Goal: Task Accomplishment & Management: Use online tool/utility

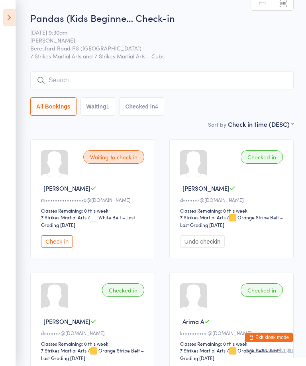
click at [200, 78] on input "search" at bounding box center [161, 80] width 263 height 18
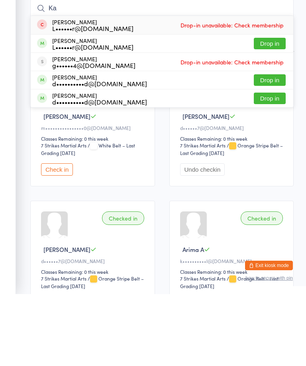
type input "K"
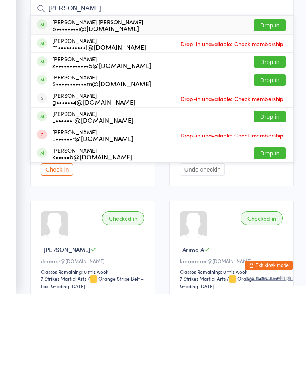
type input "Karth"
click at [273, 92] on button "Drop in" at bounding box center [269, 98] width 32 height 12
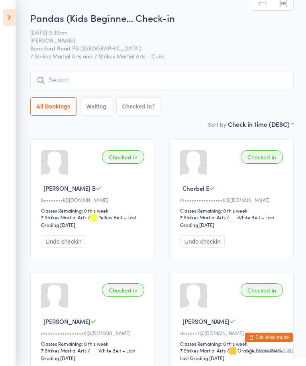
click at [6, 17] on icon at bounding box center [9, 17] width 12 height 17
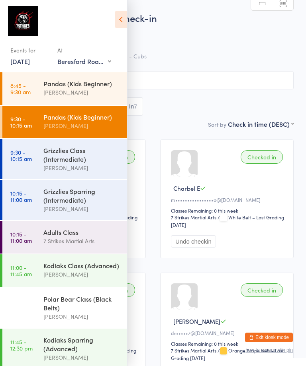
click at [88, 164] on div "Grizzlies Class (Intermediate)" at bounding box center [81, 155] width 77 height 18
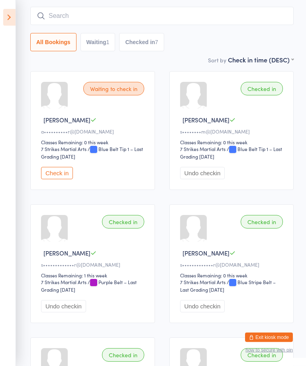
click at [69, 174] on button "Check in" at bounding box center [57, 174] width 32 height 12
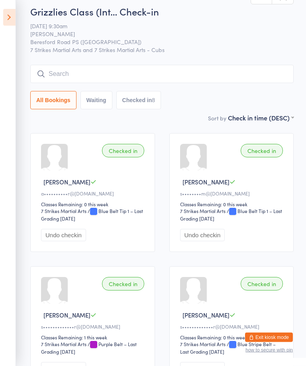
scroll to position [2, 0]
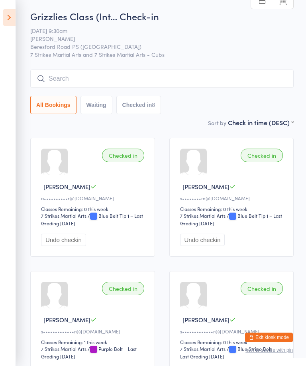
click at [11, 24] on icon at bounding box center [9, 17] width 12 height 17
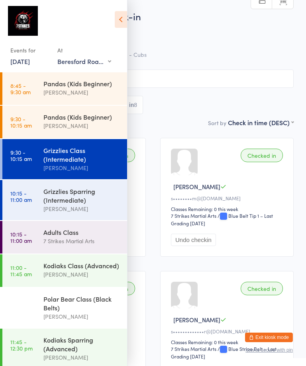
click at [45, 209] on div "[PERSON_NAME]" at bounding box center [81, 209] width 77 height 9
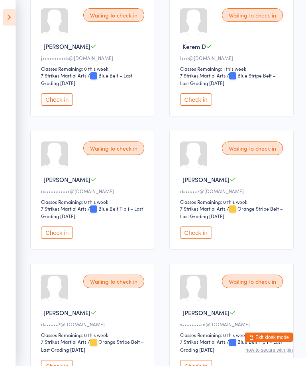
click at [55, 236] on button "Check in" at bounding box center [57, 233] width 32 height 12
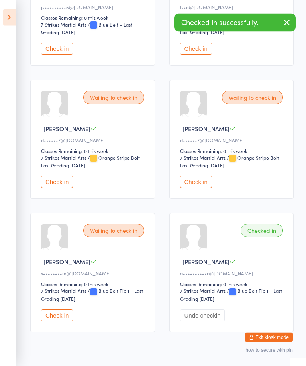
scroll to position [205, 0]
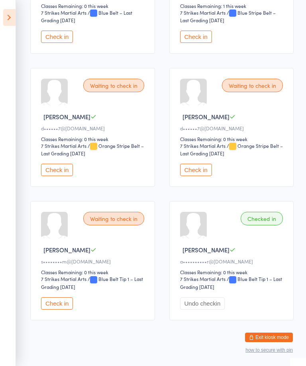
click at [56, 308] on button "Check in" at bounding box center [57, 304] width 32 height 12
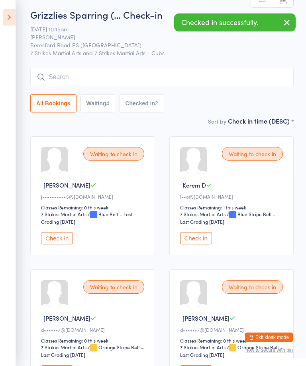
scroll to position [0, 0]
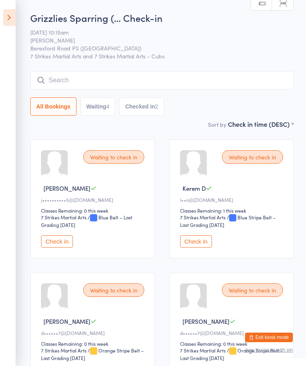
click at [46, 78] on input "search" at bounding box center [161, 80] width 263 height 18
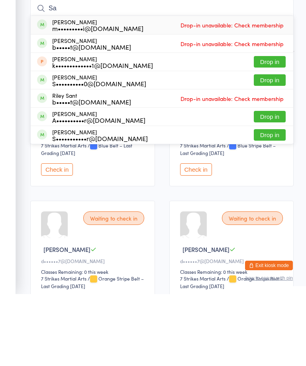
type input "S"
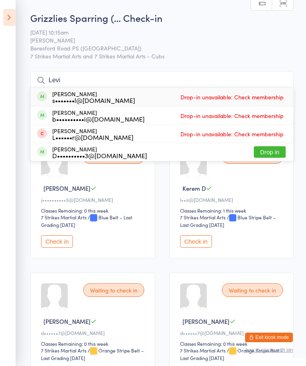
type input "Levi"
click at [264, 98] on span "Drop-in unavailable: Check membership" at bounding box center [231, 97] width 107 height 12
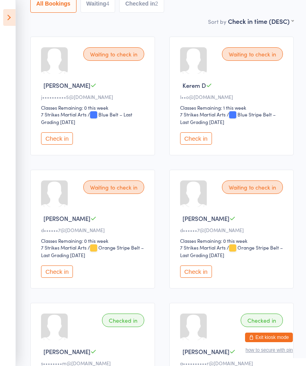
scroll to position [105, 0]
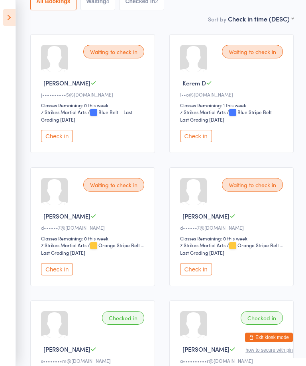
click at [200, 276] on button "Check in" at bounding box center [196, 269] width 32 height 12
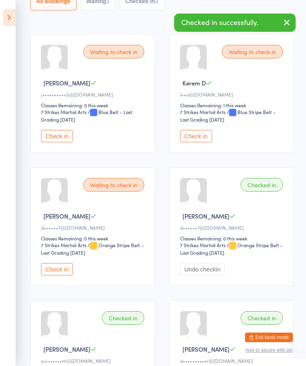
click at [62, 276] on button "Check in" at bounding box center [57, 269] width 32 height 12
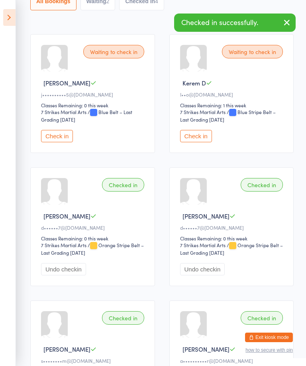
click at [62, 139] on button "Check in" at bounding box center [57, 136] width 32 height 12
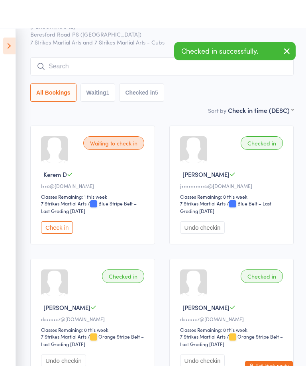
scroll to position [0, 0]
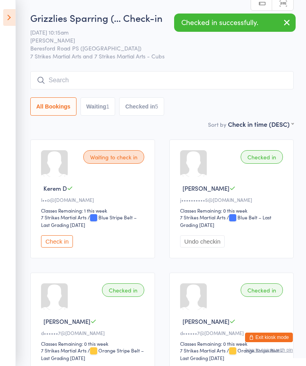
click at [107, 84] on input "search" at bounding box center [161, 80] width 263 height 18
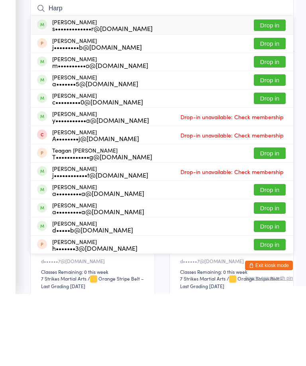
type input "Harp"
click at [275, 92] on button "Drop in" at bounding box center [269, 98] width 32 height 12
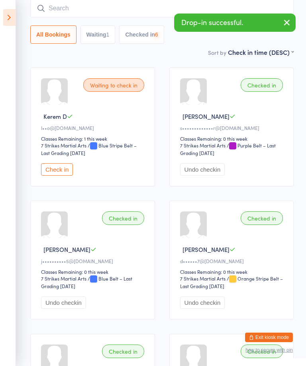
click at [133, 7] on input "search" at bounding box center [161, 8] width 263 height 18
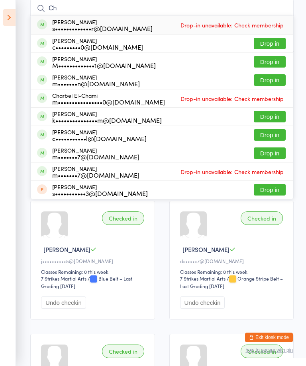
type input "C"
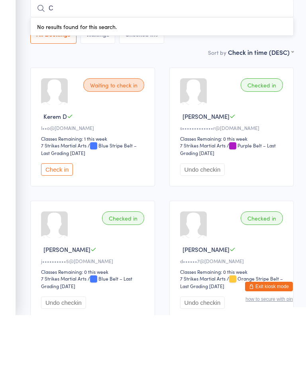
scroll to position [0, 0]
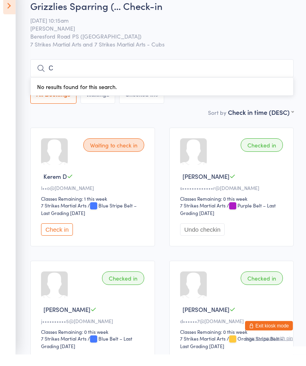
click at [173, 71] on input "C" at bounding box center [161, 80] width 263 height 18
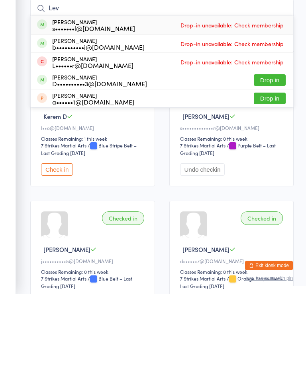
type input "Lev"
click at [68, 97] on div "s•••••••l@gmail.com" at bounding box center [93, 100] width 83 height 6
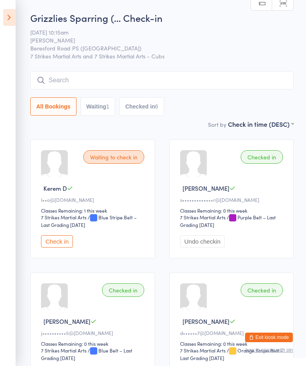
click at [19, 21] on ui-view "Grizzlies Sparring (… Check-in 13 Sep 10:15am Sarah Pasfield Beresford Road PS …" at bounding box center [153, 338] width 306 height 655
click at [5, 24] on icon at bounding box center [9, 17] width 12 height 17
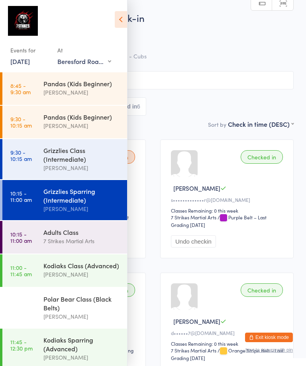
click at [85, 150] on div "Grizzlies Class (Intermediate)" at bounding box center [81, 155] width 77 height 18
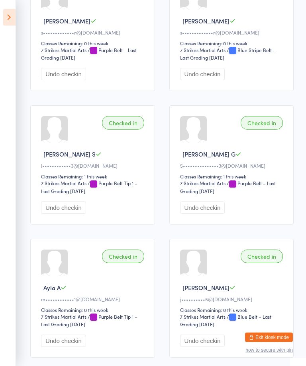
scroll to position [341, 0]
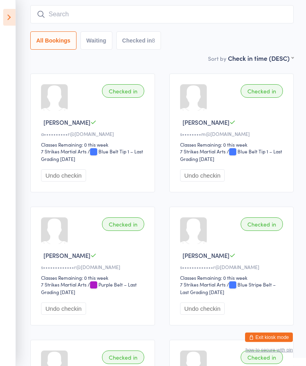
click at [11, 12] on icon at bounding box center [9, 17] width 12 height 17
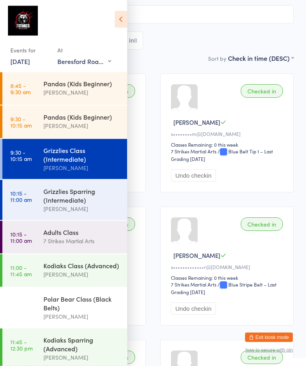
scroll to position [66, 0]
click at [86, 203] on div "Grizzlies Sparring (Intermediate)" at bounding box center [81, 196] width 77 height 18
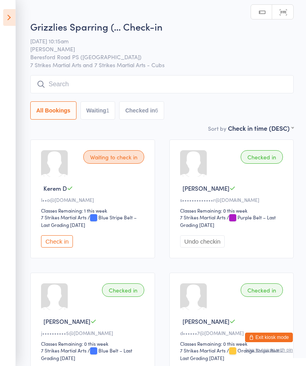
click at [168, 87] on input "search" at bounding box center [161, 84] width 263 height 18
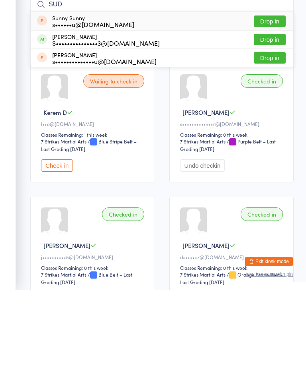
type input "SUD"
click at [273, 110] on button "Drop in" at bounding box center [269, 116] width 32 height 12
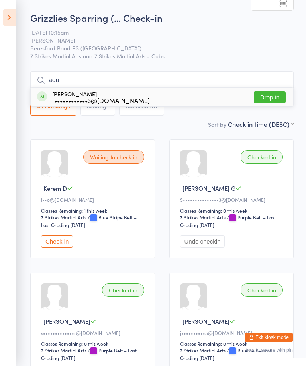
type input "aqu"
click at [276, 103] on button "Drop in" at bounding box center [269, 98] width 32 height 12
